Goal: Task Accomplishment & Management: Manage account settings

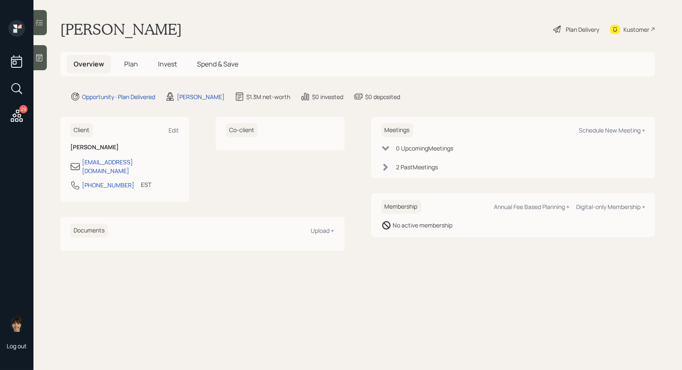
click at [170, 63] on span "Invest" at bounding box center [167, 63] width 19 height 9
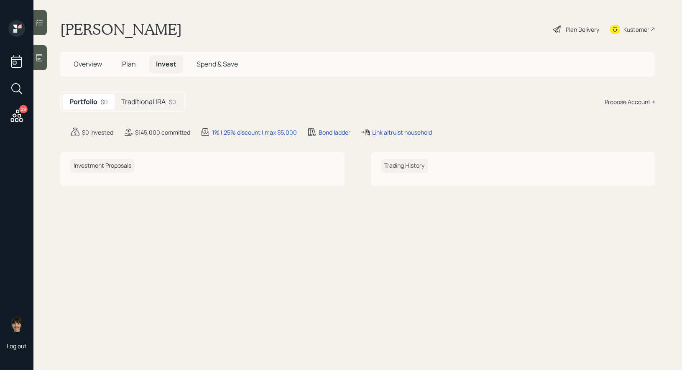
click at [137, 103] on h5 "Traditional IRA" at bounding box center [143, 102] width 44 height 8
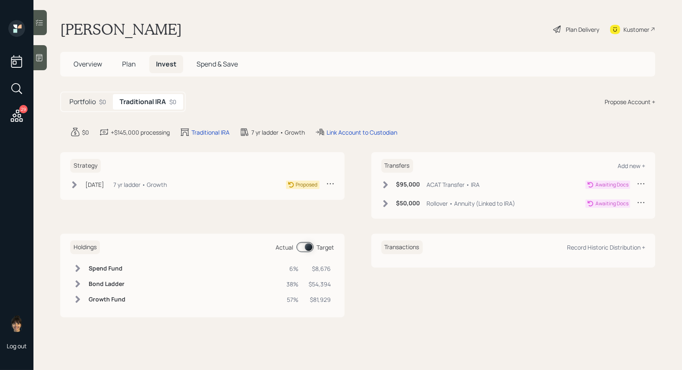
click at [128, 64] on span "Plan" at bounding box center [129, 63] width 14 height 9
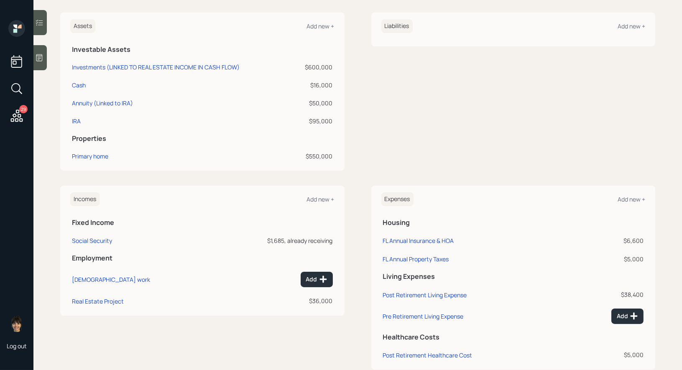
scroll to position [189, 0]
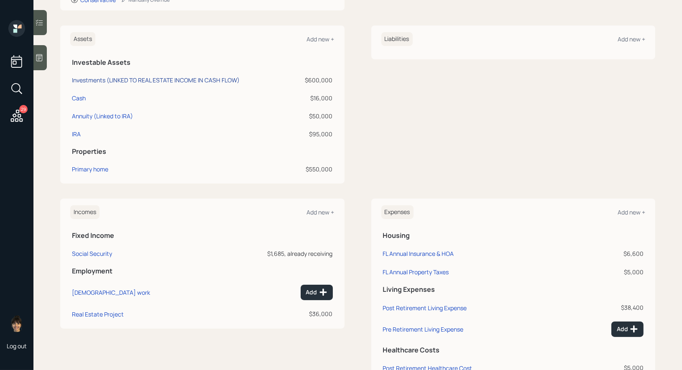
click at [76, 80] on div "Investments (LINKED TO REAL ESTATE INCOME IN CASH FLOW)" at bounding box center [156, 80] width 168 height 9
select select "emergency_fund"
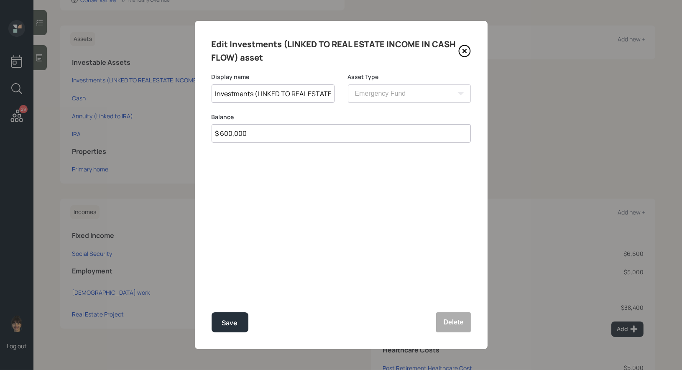
click at [467, 48] on icon at bounding box center [464, 51] width 13 height 13
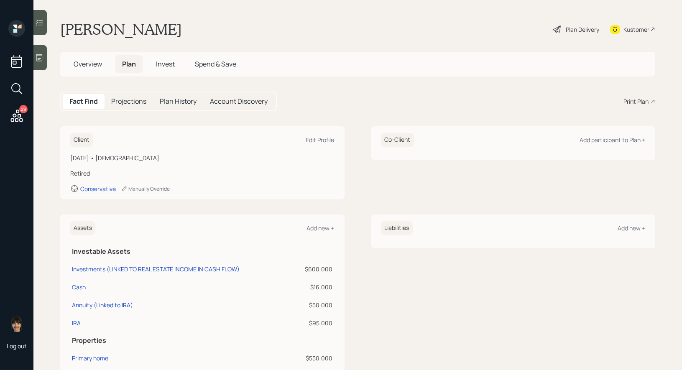
click at [18, 114] on icon at bounding box center [17, 115] width 12 height 12
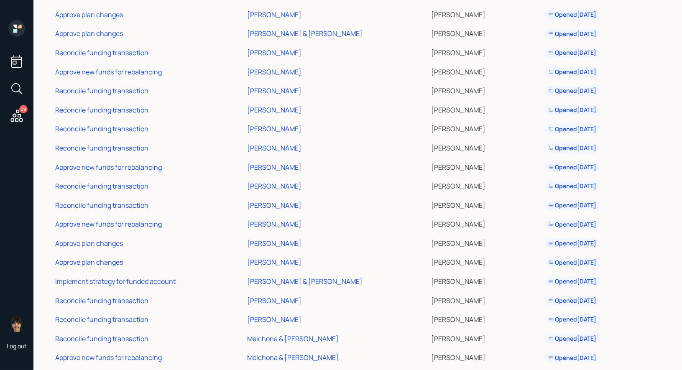
scroll to position [279, 0]
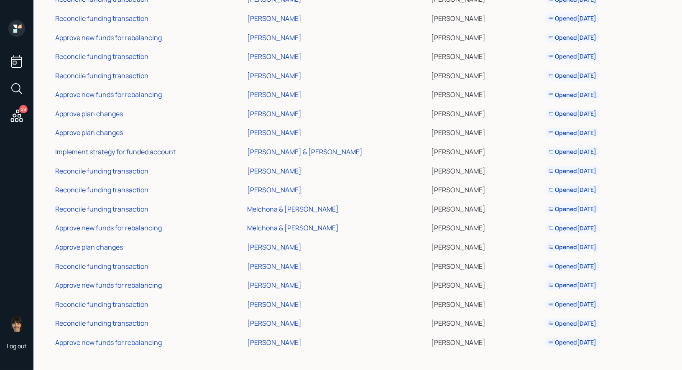
click at [92, 151] on div "Implement strategy for funded account" at bounding box center [115, 151] width 120 height 9
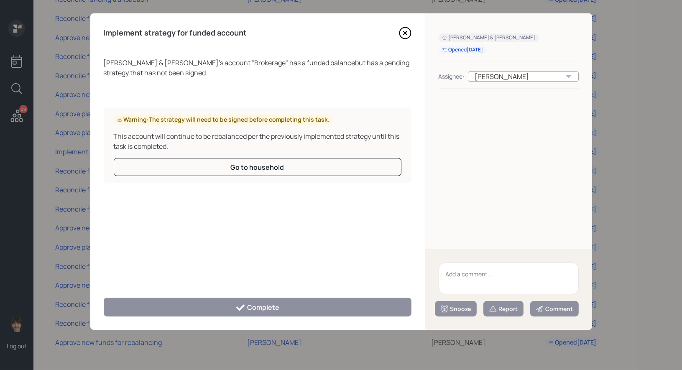
click at [405, 34] on icon at bounding box center [404, 32] width 3 height 3
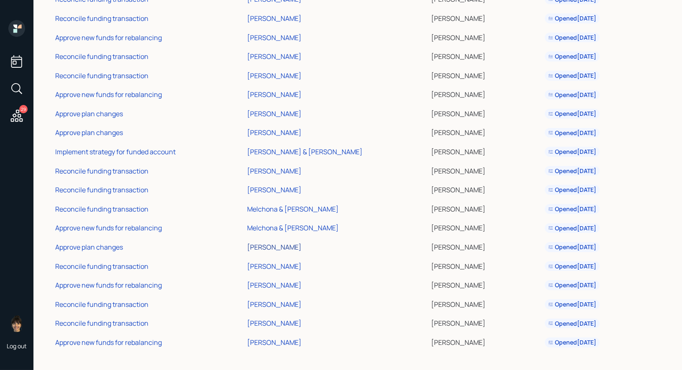
click at [271, 247] on div "[PERSON_NAME]" at bounding box center [274, 246] width 54 height 9
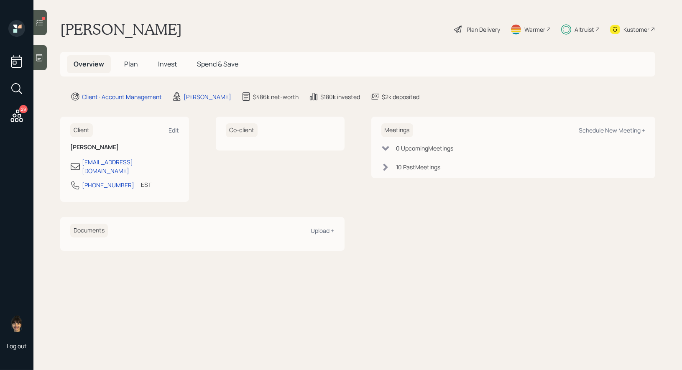
click at [134, 61] on span "Plan" at bounding box center [131, 63] width 14 height 9
